Goal: Information Seeking & Learning: Find specific fact

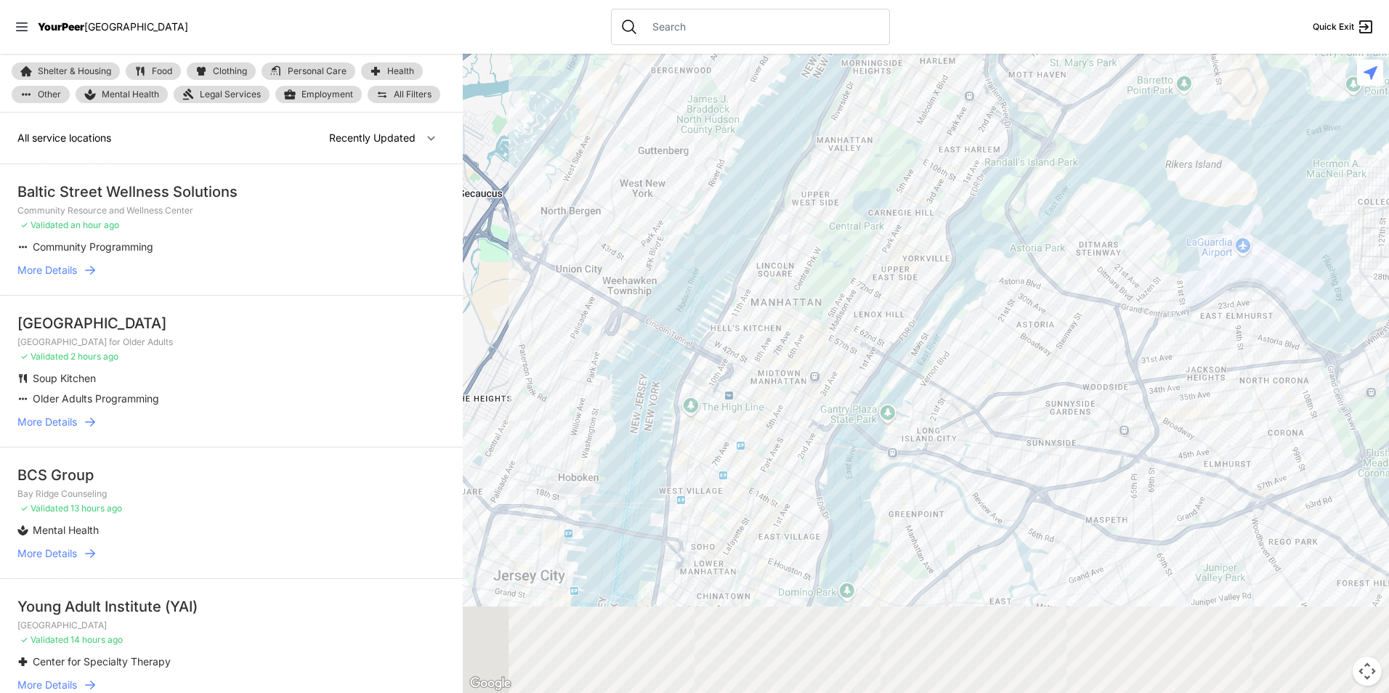
drag, startPoint x: 929, startPoint y: 489, endPoint x: 835, endPoint y: 264, distance: 243.6
click at [835, 264] on div at bounding box center [926, 373] width 926 height 639
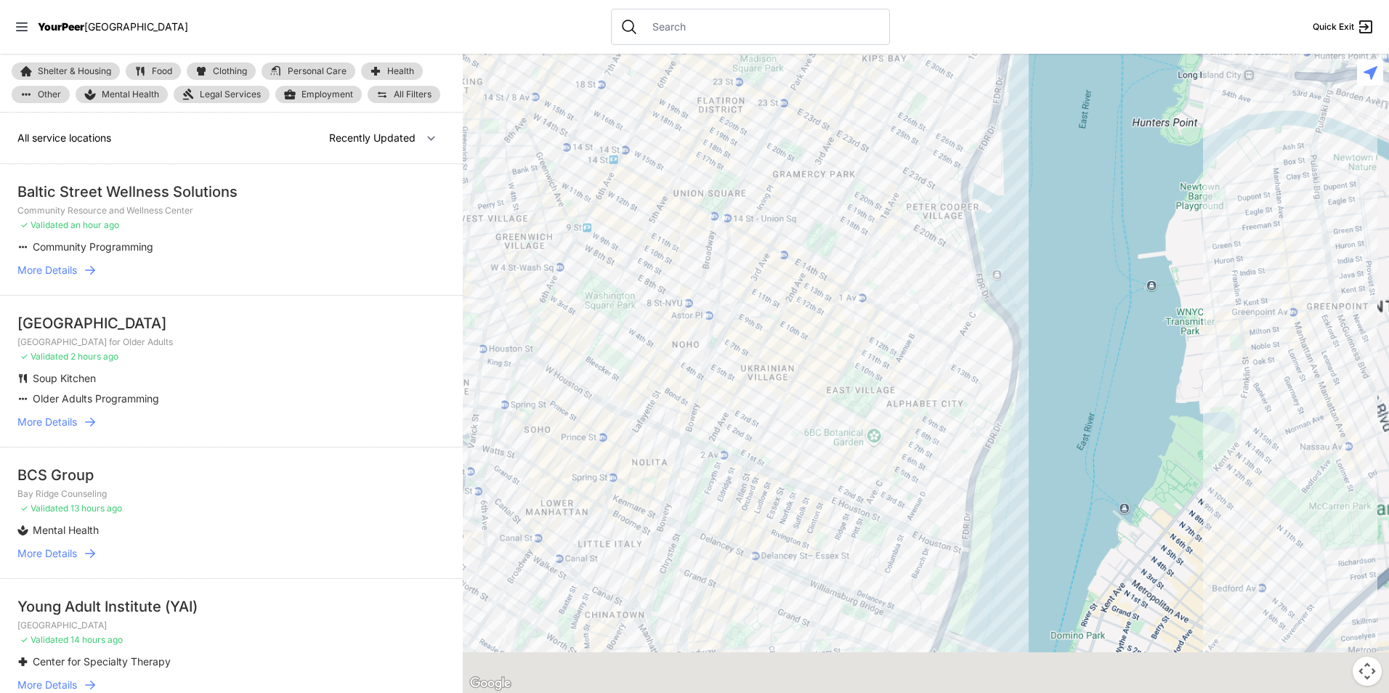
drag, startPoint x: 761, startPoint y: 606, endPoint x: 750, endPoint y: 398, distance: 208.1
click at [750, 398] on div at bounding box center [926, 373] width 926 height 639
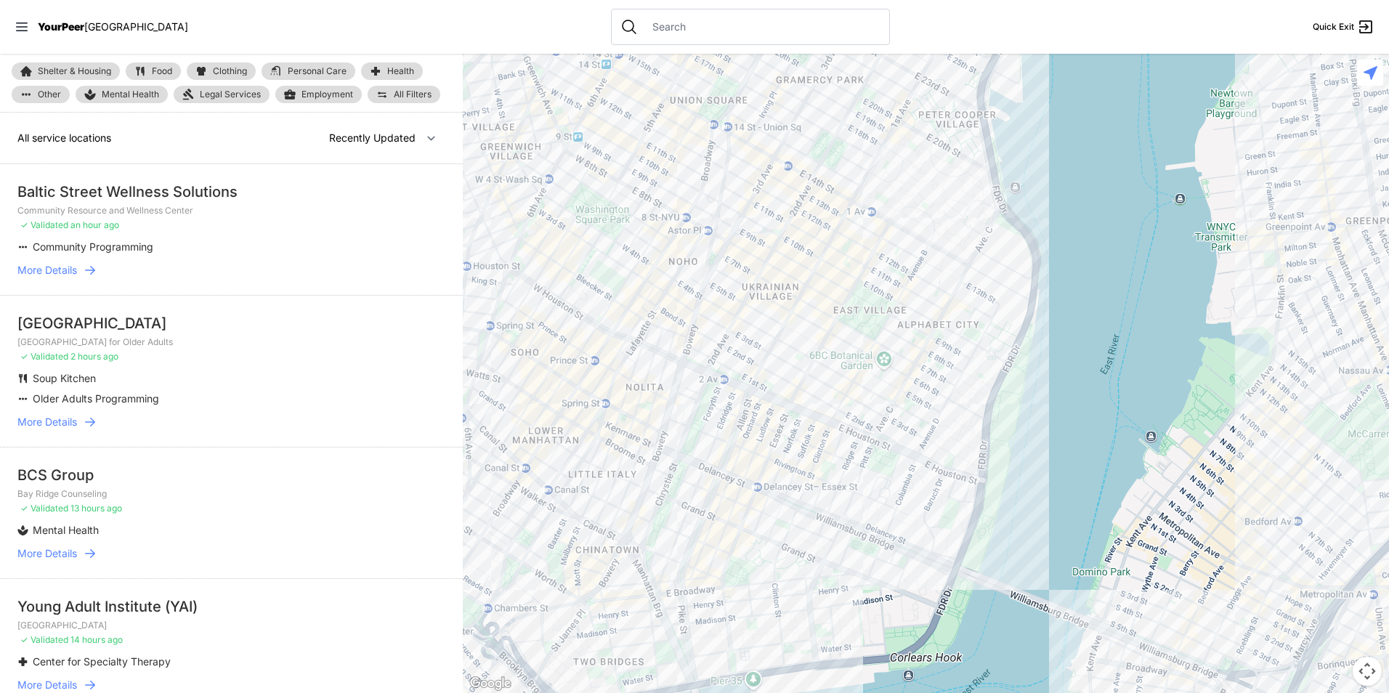
click at [151, 76] on link "Food" at bounding box center [153, 70] width 55 height 17
select select "recentlyUpdated"
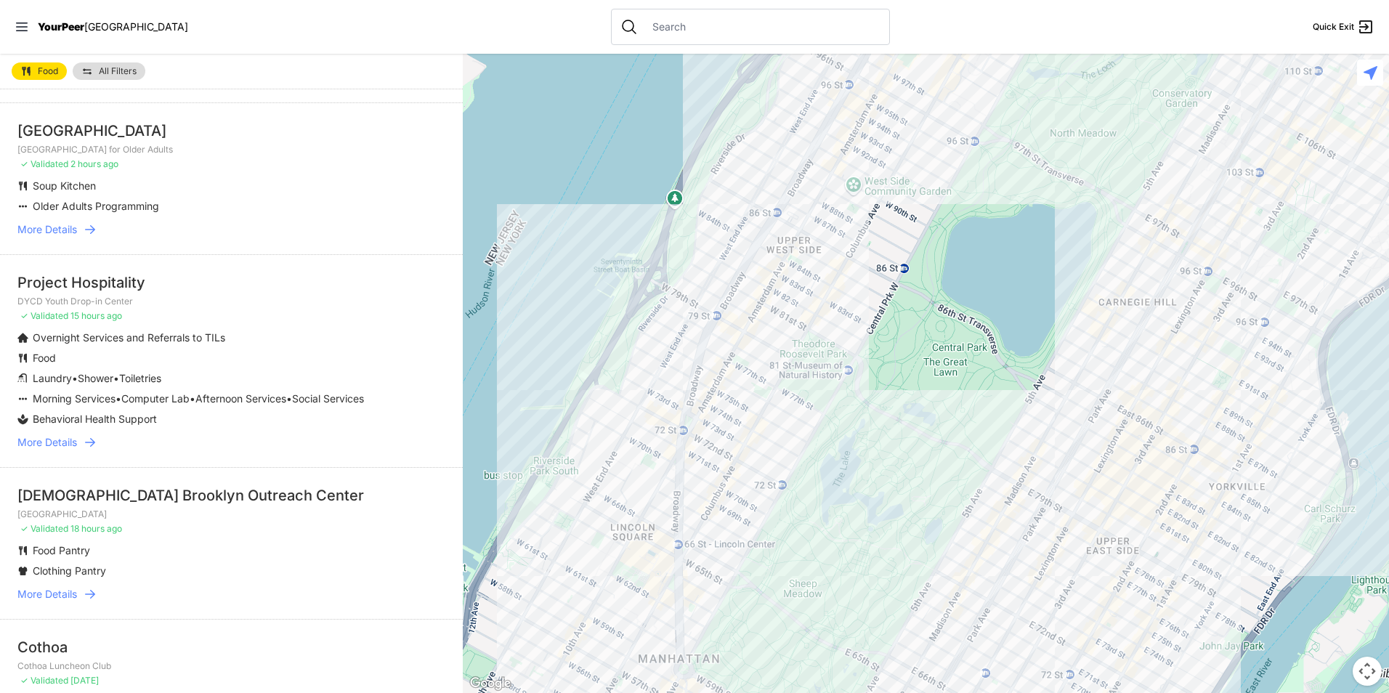
scroll to position [73, 0]
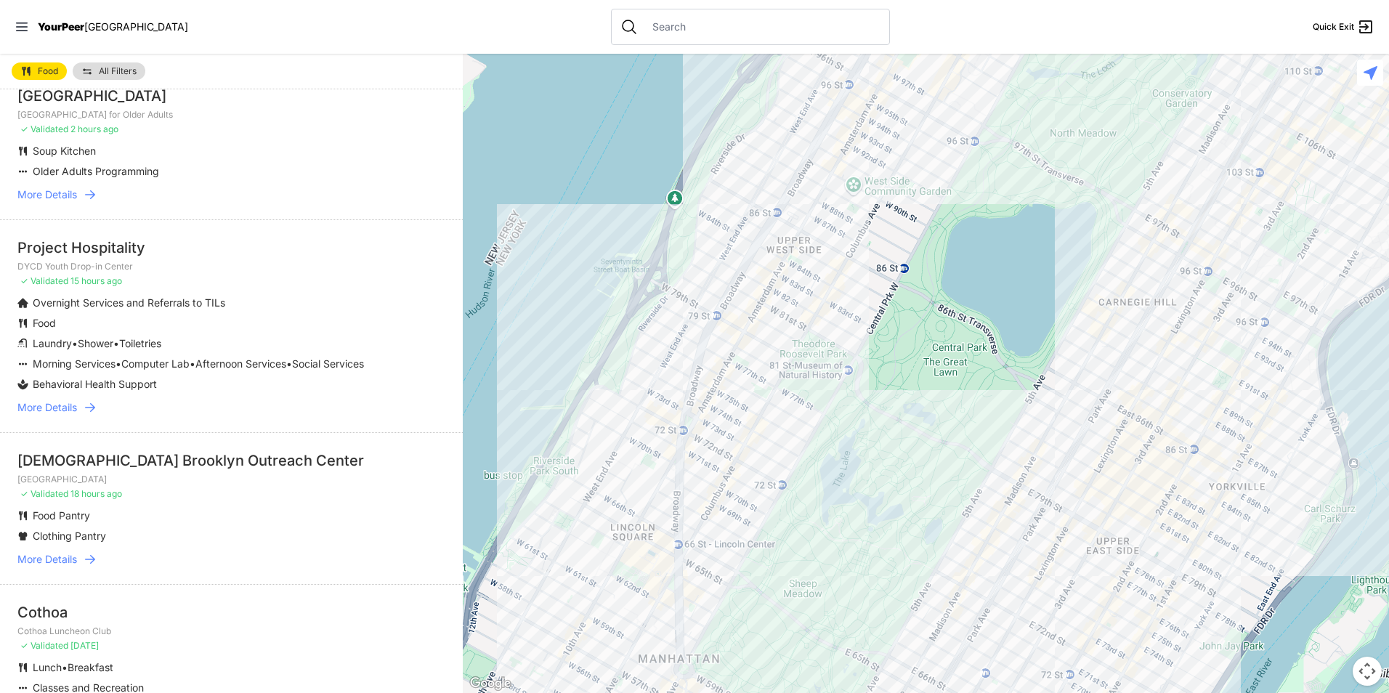
click at [124, 65] on link "All Filters" at bounding box center [109, 70] width 73 height 17
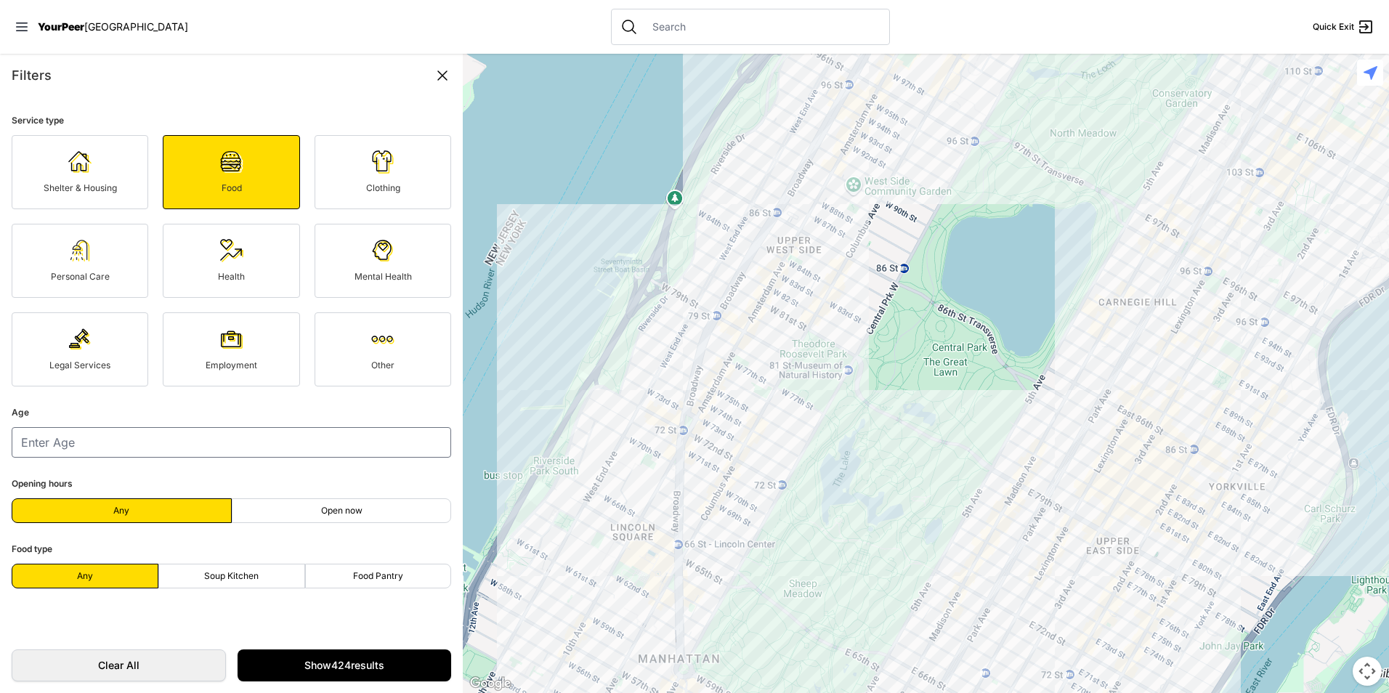
drag, startPoint x: 263, startPoint y: 581, endPoint x: 272, endPoint y: 586, distance: 10.1
click at [262, 581] on label "Soup Kitchen" at bounding box center [231, 576] width 147 height 25
click at [232, 577] on input "Soup Kitchen" at bounding box center [231, 576] width 1 height 1
radio input "true"
select select "recentlyUpdated"
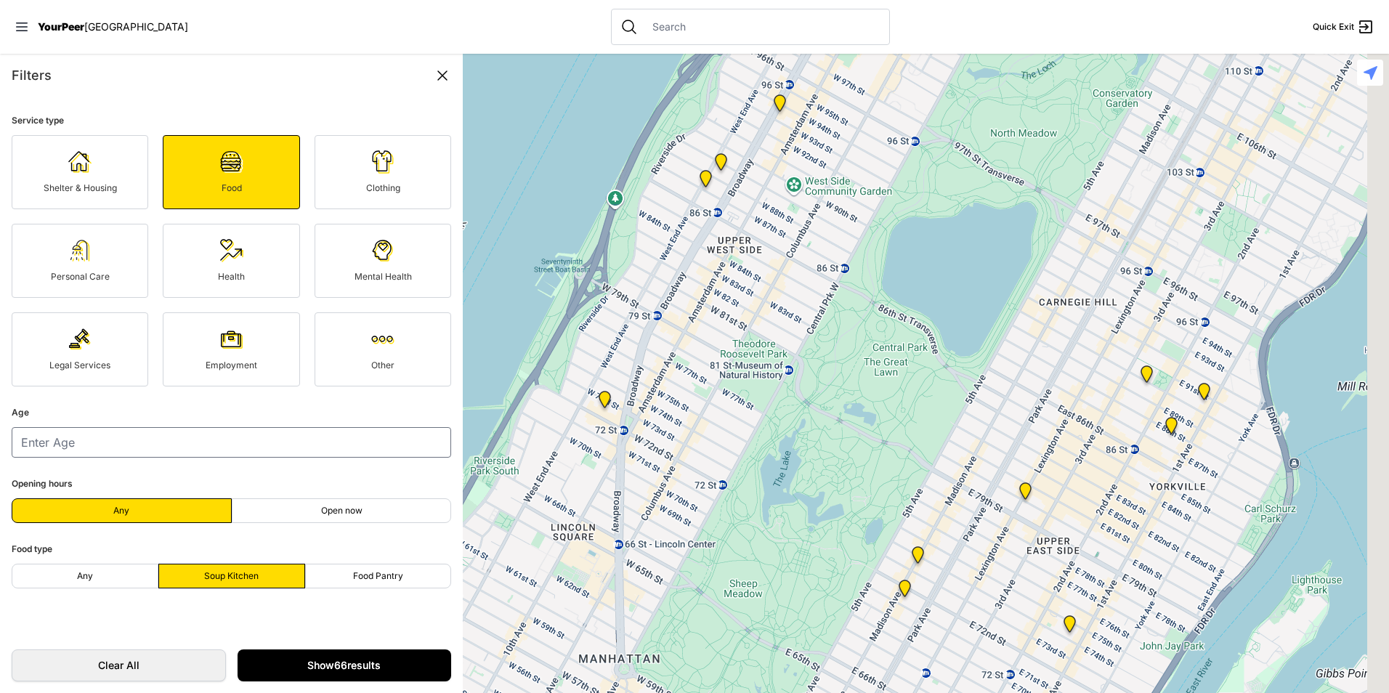
click at [396, 669] on link "Show 66 results" at bounding box center [345, 666] width 214 height 32
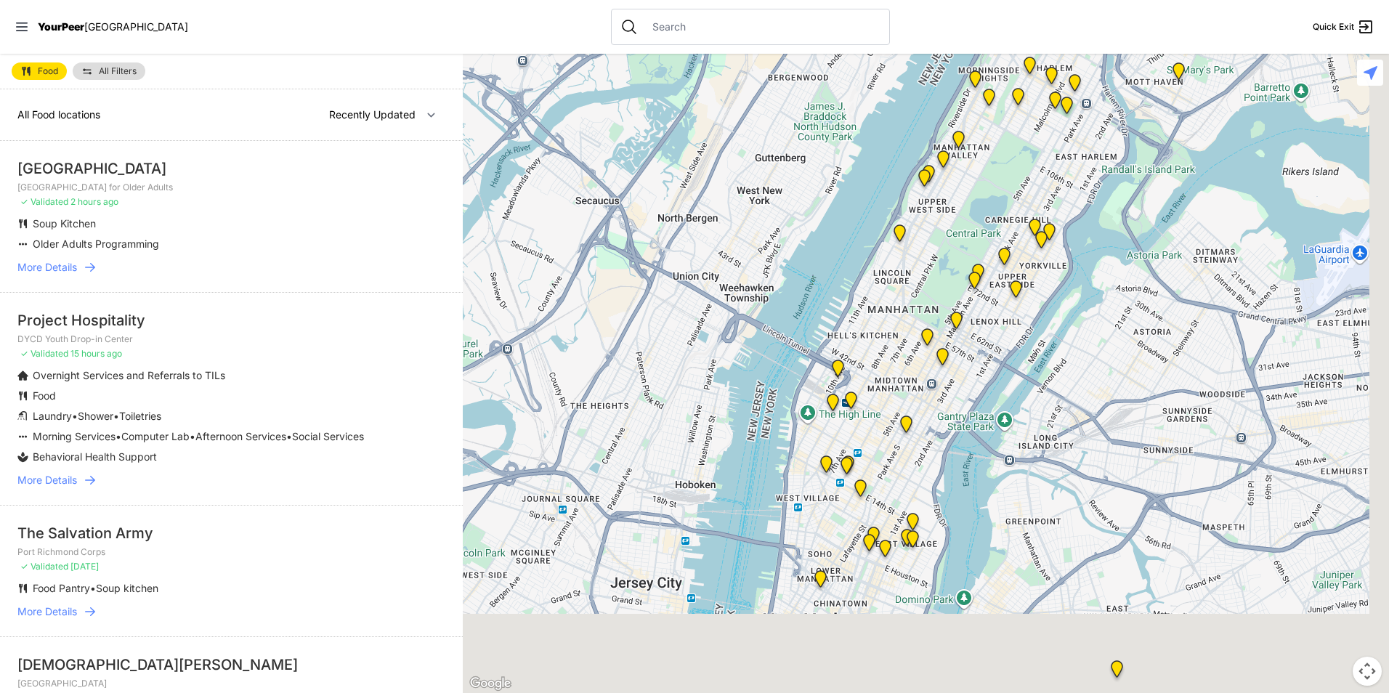
drag, startPoint x: 974, startPoint y: 389, endPoint x: 967, endPoint y: 328, distance: 62.2
click at [965, 340] on div at bounding box center [926, 373] width 926 height 639
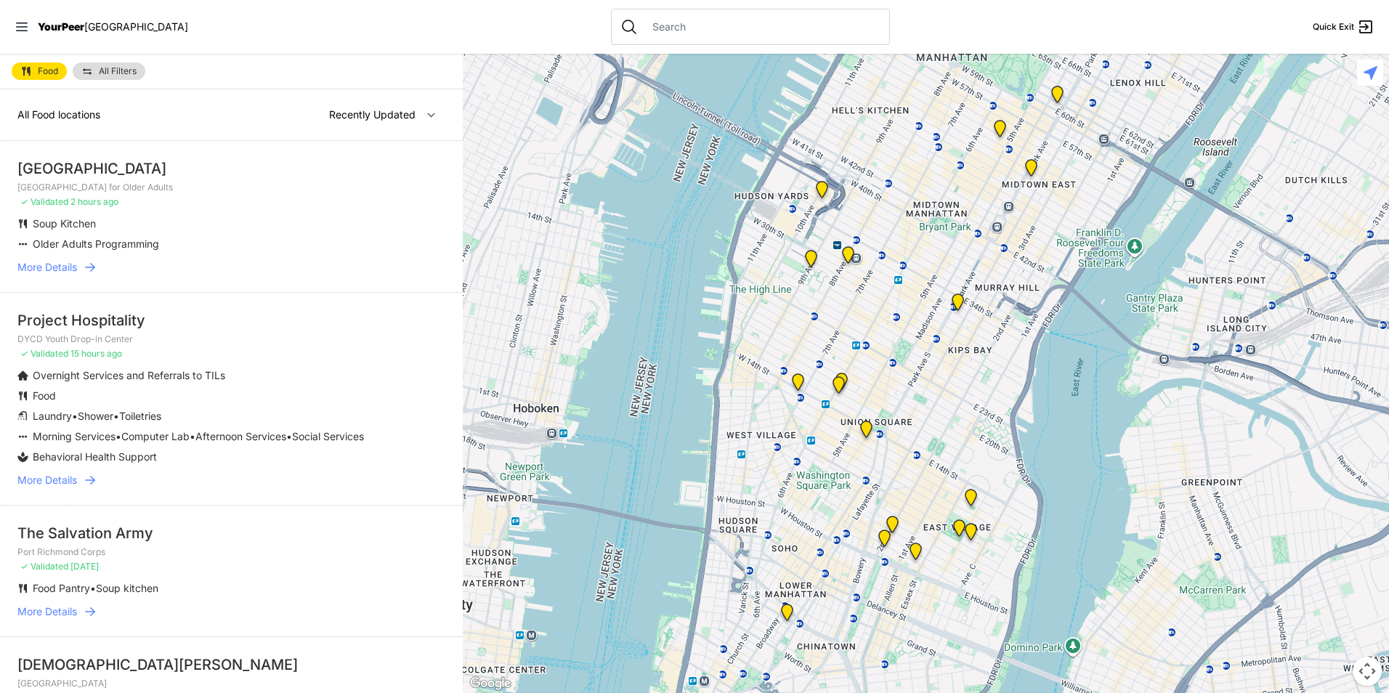
click at [953, 300] on img "Mainchance Adult Drop-in Center" at bounding box center [958, 305] width 30 height 35
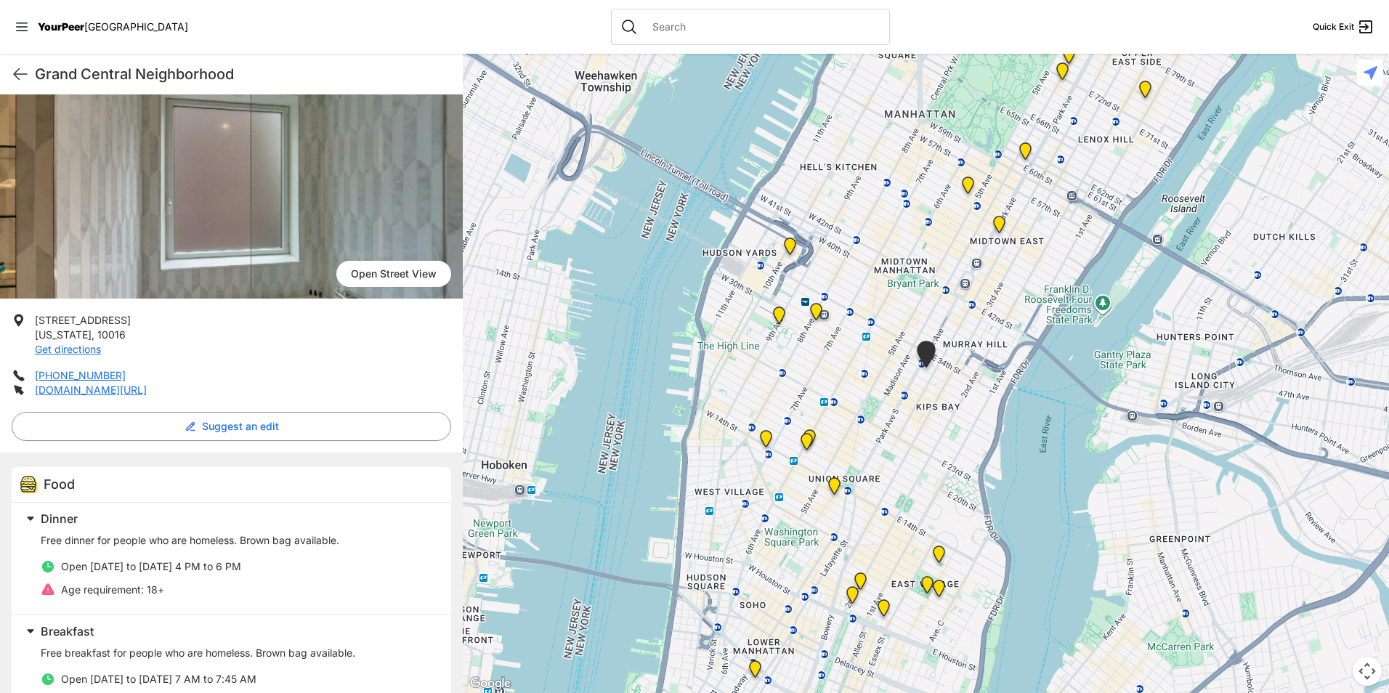
scroll to position [73, 0]
click at [115, 75] on h1 "Grand Central Neighborhood" at bounding box center [243, 74] width 416 height 20
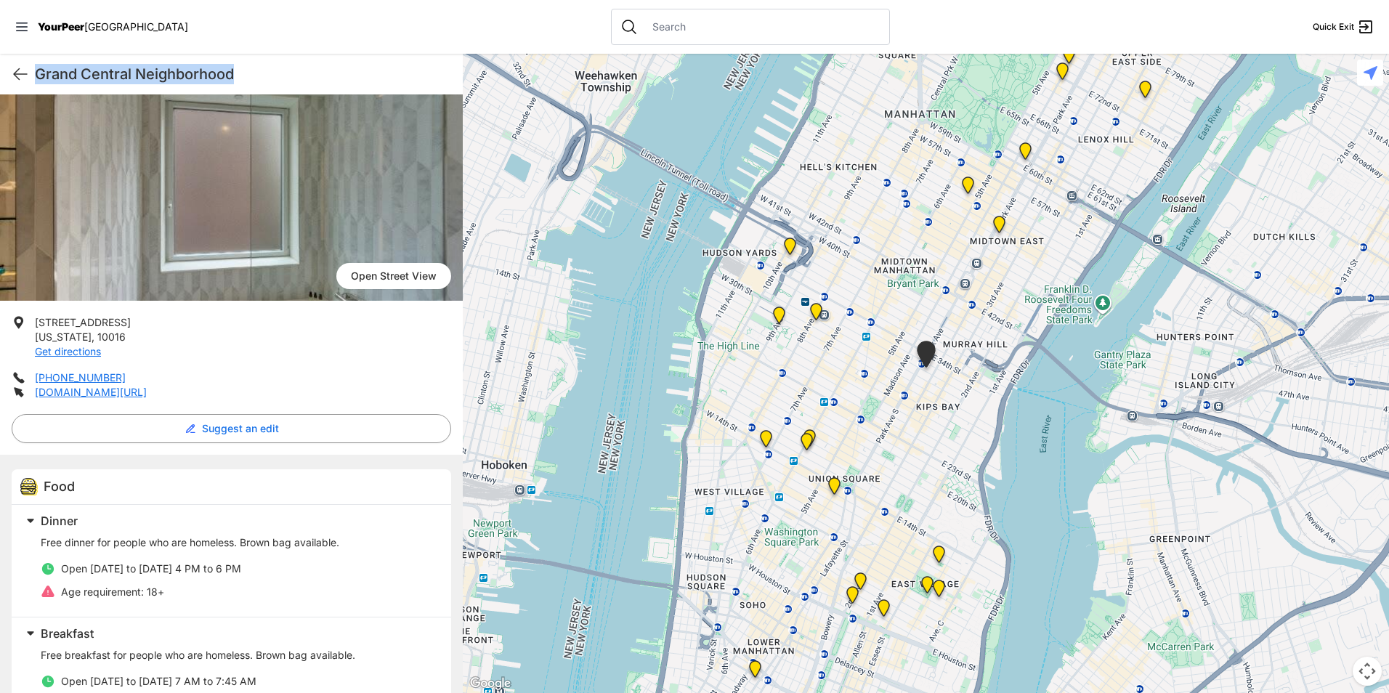
click at [115, 75] on h1 "Grand Central Neighborhood" at bounding box center [243, 74] width 416 height 20
copy div "Grand Central Neighborhood Quick Exit Anonymous Client [DATE] Respectful Helpfu…"
drag, startPoint x: 115, startPoint y: 334, endPoint x: 38, endPoint y: 321, distance: 78.0
click at [38, 321] on li "[STREET_ADDRESS][US_STATE] Get directions" at bounding box center [232, 337] width 440 height 44
click at [36, 325] on span "[STREET_ADDRESS]" at bounding box center [83, 322] width 96 height 12
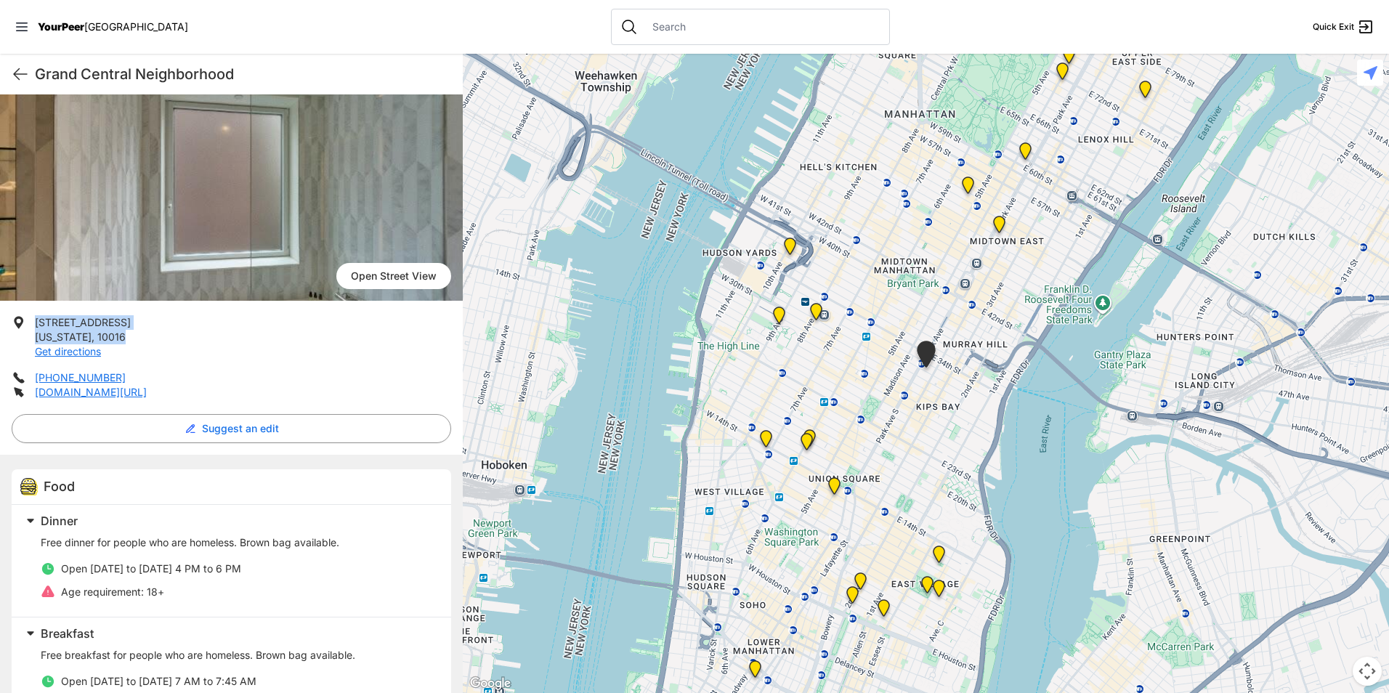
drag, startPoint x: 36, startPoint y: 320, endPoint x: 138, endPoint y: 334, distance: 103.5
click at [138, 334] on li "[STREET_ADDRESS][US_STATE] Get directions" at bounding box center [232, 337] width 440 height 44
drag, startPoint x: 138, startPoint y: 334, endPoint x: 97, endPoint y: 328, distance: 41.2
copy p "[STREET_ADDRESS][US_STATE]"
